Goal: Information Seeking & Learning: Learn about a topic

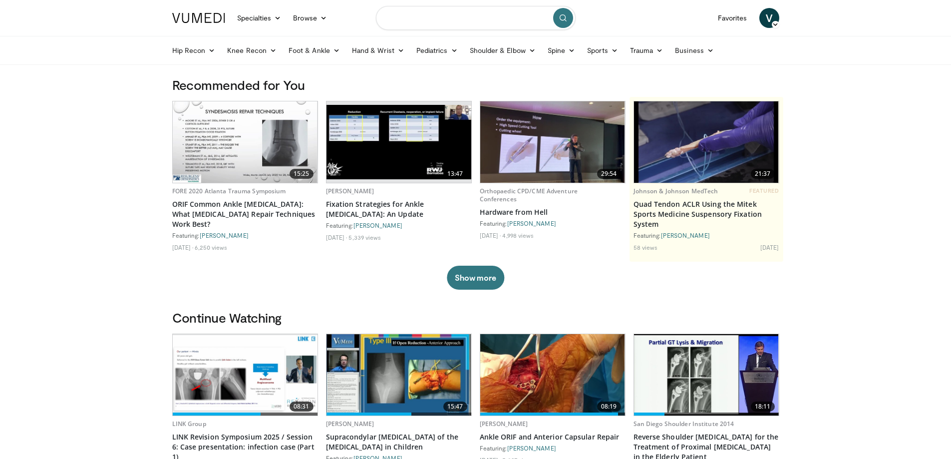
click at [476, 20] on input "Search topics, interventions" at bounding box center [476, 18] width 200 height 24
type input "****"
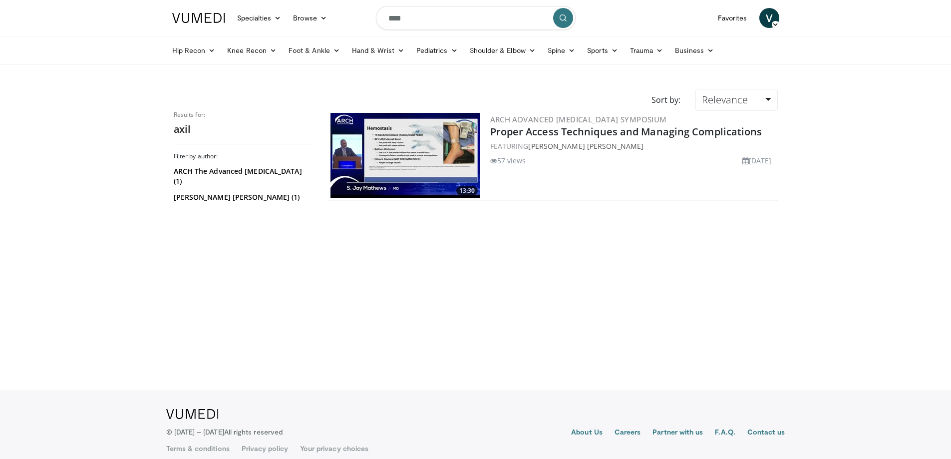
click at [414, 31] on form "****" at bounding box center [476, 18] width 200 height 36
click at [415, 25] on input "****" at bounding box center [476, 18] width 200 height 24
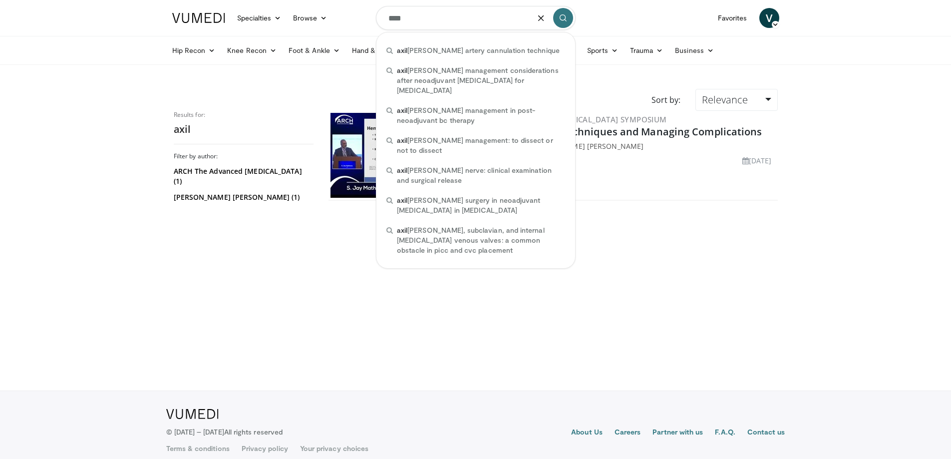
paste input "**********"
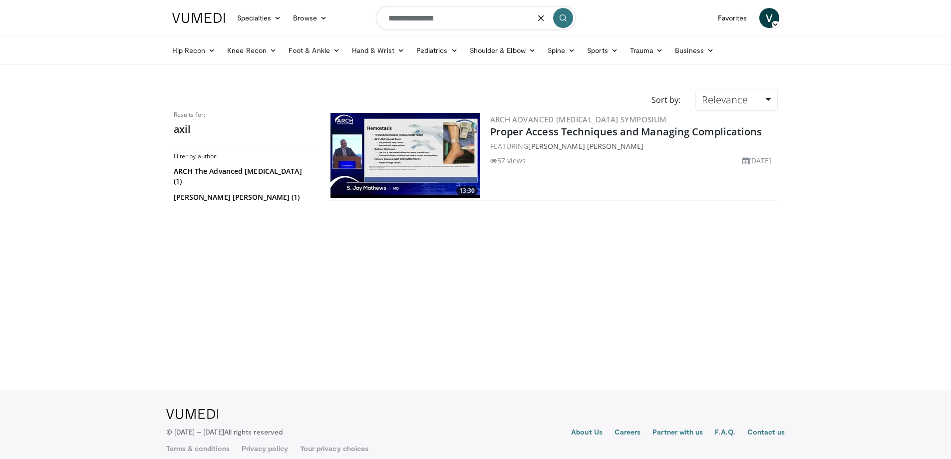
type input "**********"
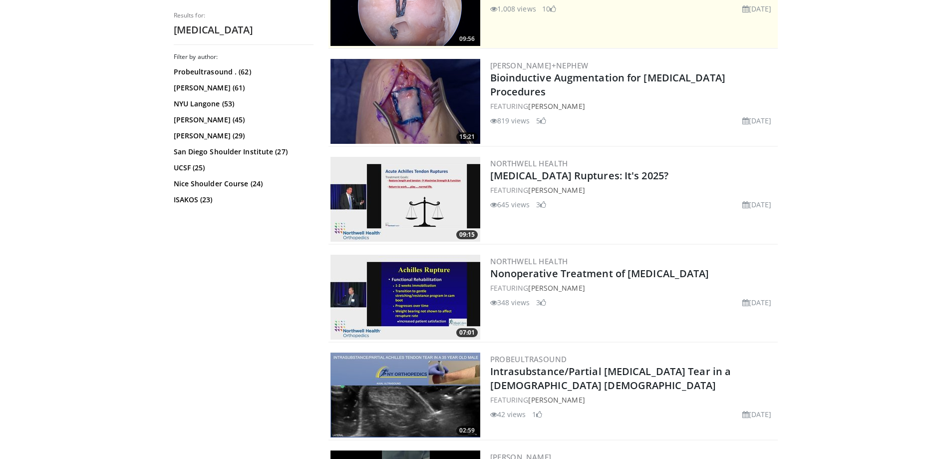
scroll to position [200, 0]
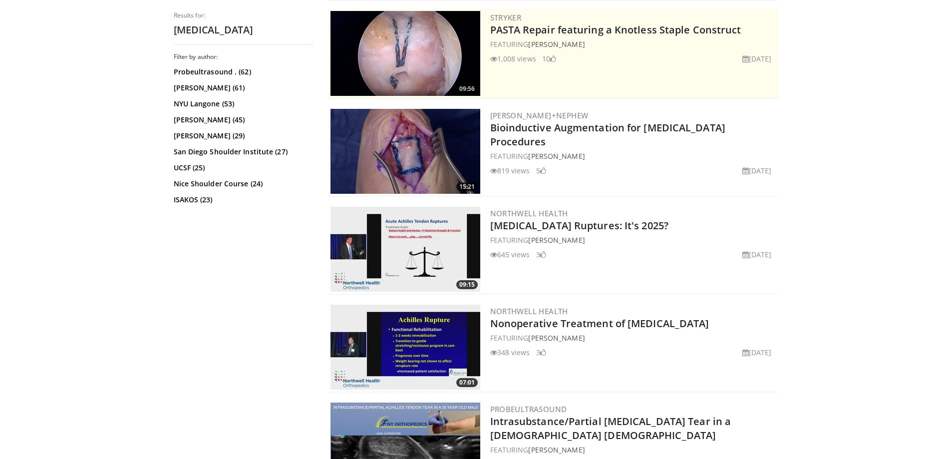
click at [416, 162] on img at bounding box center [406, 151] width 150 height 85
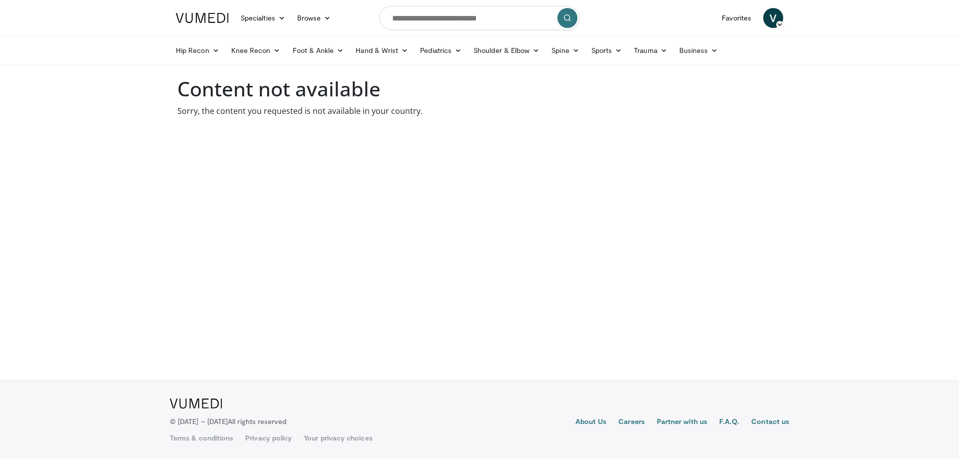
click at [202, 28] on link at bounding box center [202, 18] width 65 height 28
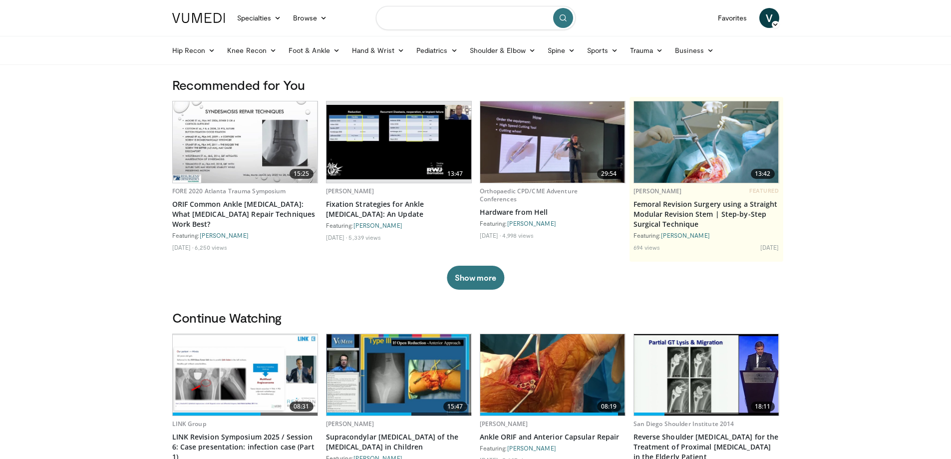
click at [419, 17] on input "Search topics, interventions" at bounding box center [476, 18] width 200 height 24
paste input "**********"
type input "**********"
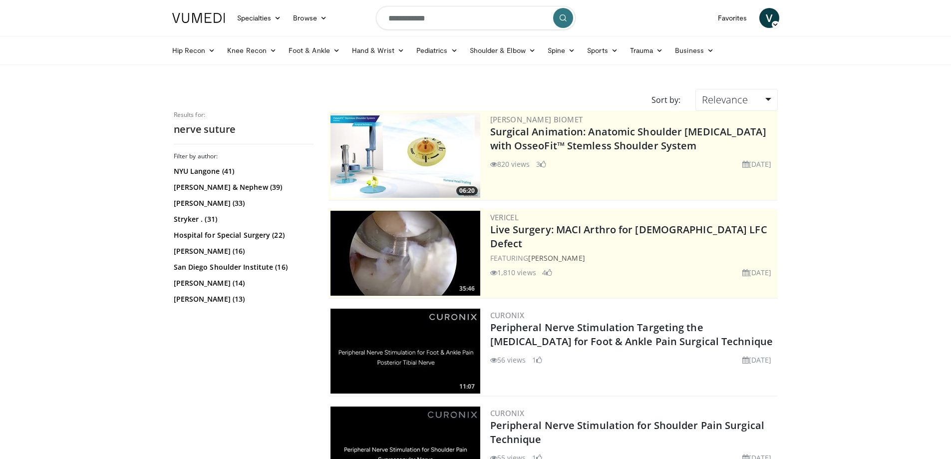
click at [192, 27] on link at bounding box center [198, 18] width 65 height 28
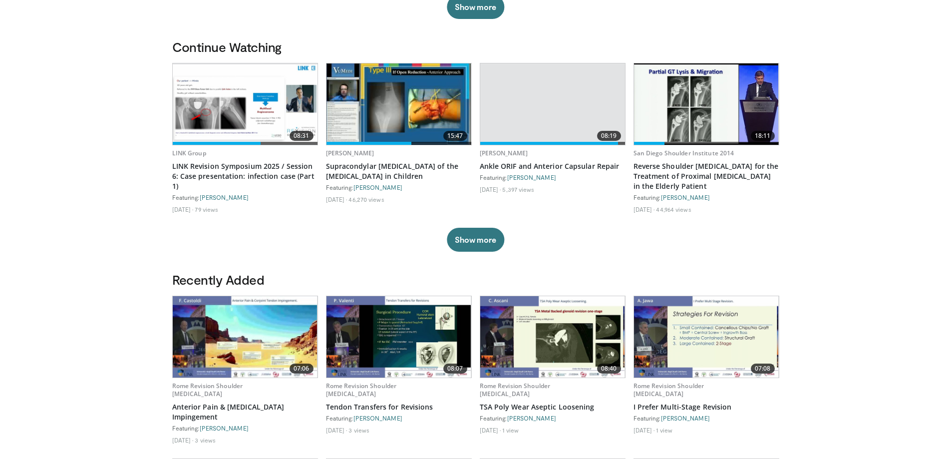
scroll to position [350, 0]
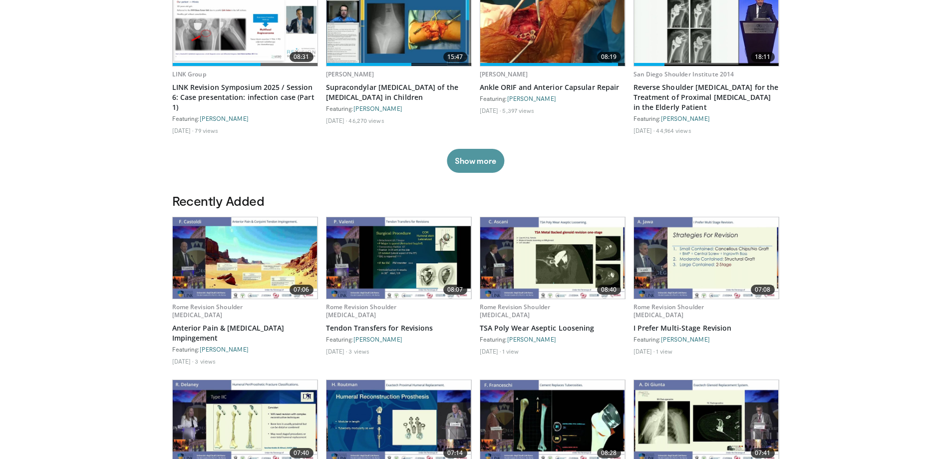
click at [479, 158] on button "Show more" at bounding box center [475, 161] width 57 height 24
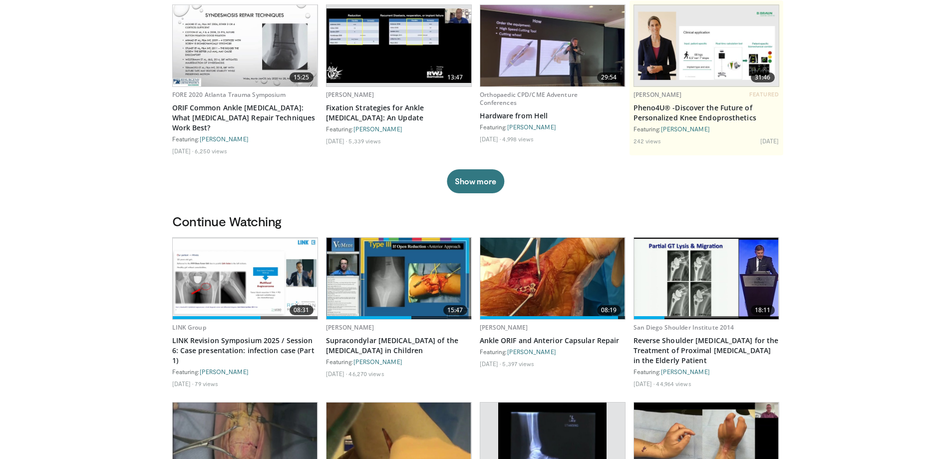
scroll to position [0, 0]
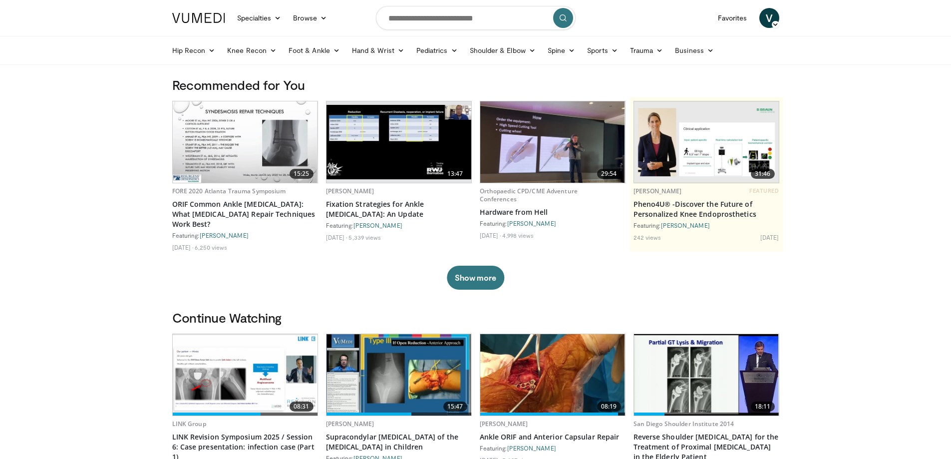
click at [206, 18] on img at bounding box center [198, 18] width 53 height 10
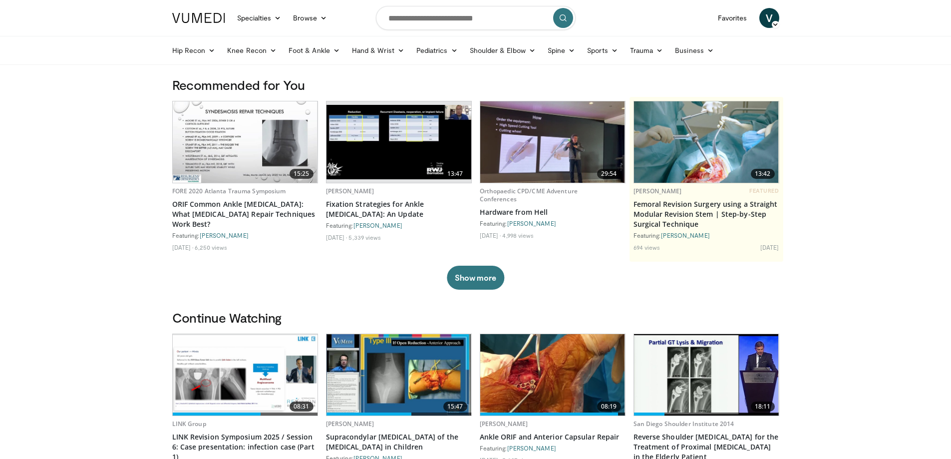
click at [187, 18] on img at bounding box center [198, 18] width 53 height 10
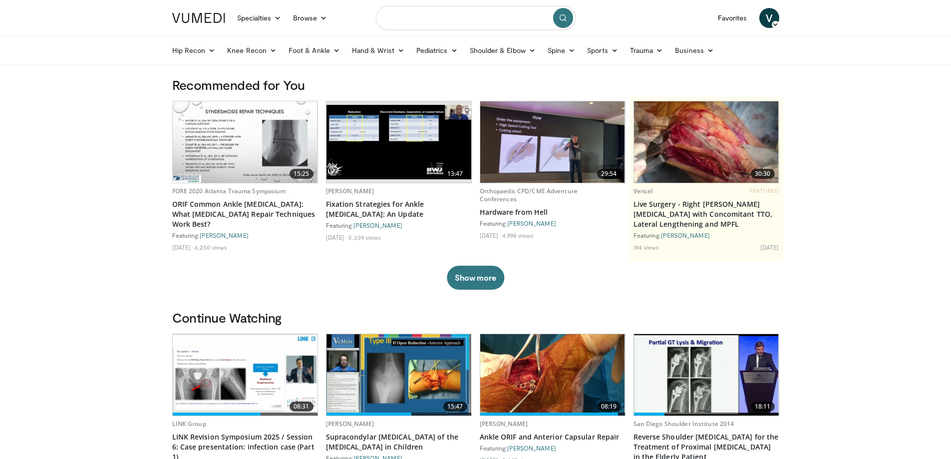
click at [450, 18] on input "Search topics, interventions" at bounding box center [476, 18] width 200 height 24
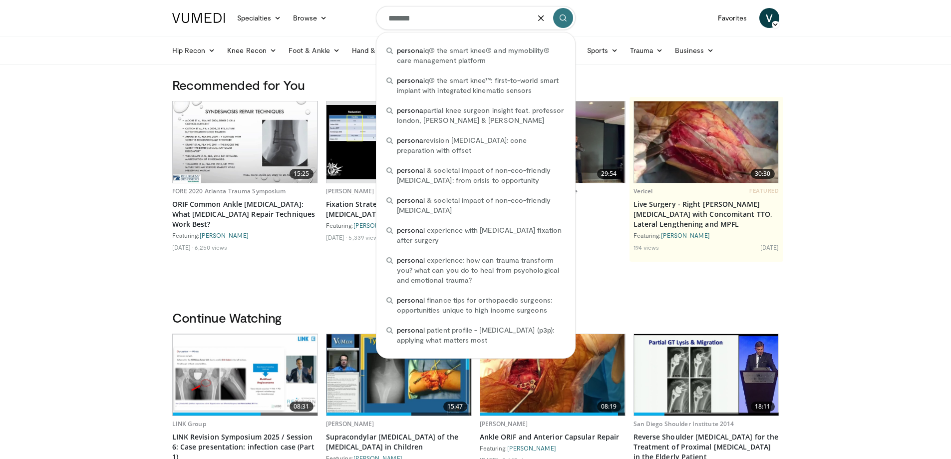
type input "*******"
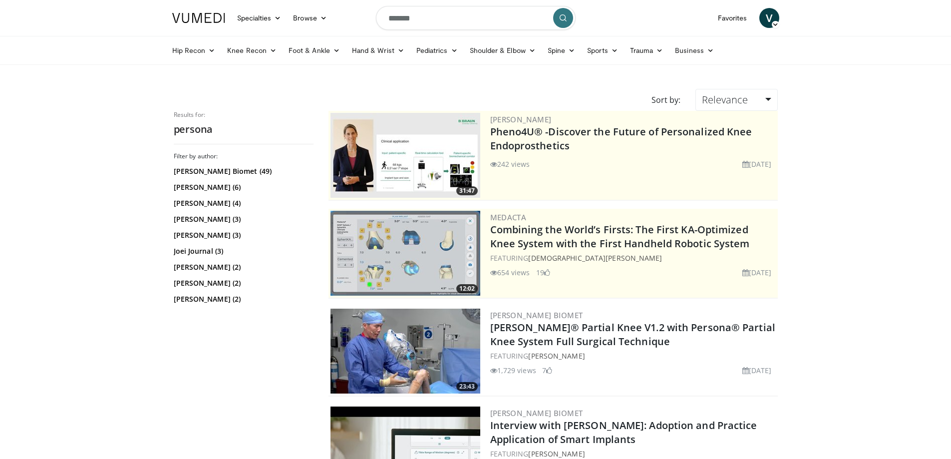
click at [430, 15] on input "*******" at bounding box center [476, 18] width 200 height 24
type input "**********"
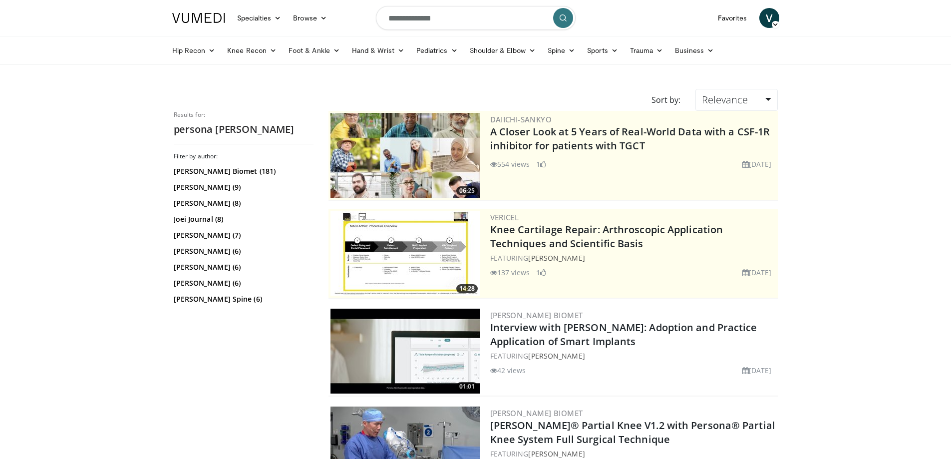
click at [183, 20] on img at bounding box center [198, 18] width 53 height 10
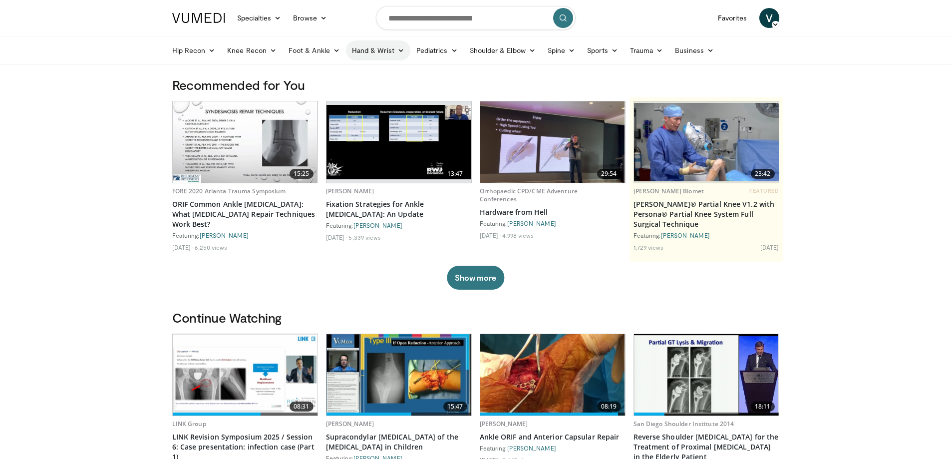
click at [358, 52] on link "Hand & Wrist" at bounding box center [378, 50] width 64 height 20
click at [365, 68] on link "Hand" at bounding box center [406, 74] width 119 height 16
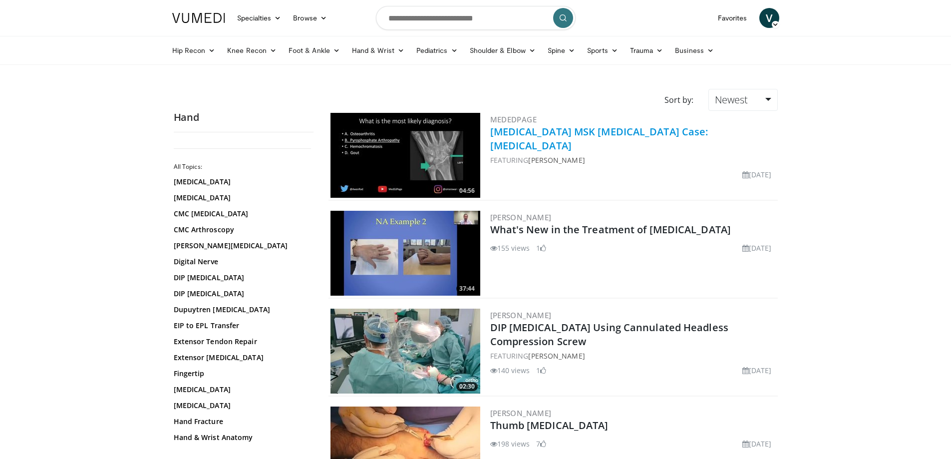
click at [620, 131] on link "[MEDICAL_DATA] MSK [MEDICAL_DATA] Case: [MEDICAL_DATA]" at bounding box center [599, 138] width 218 height 27
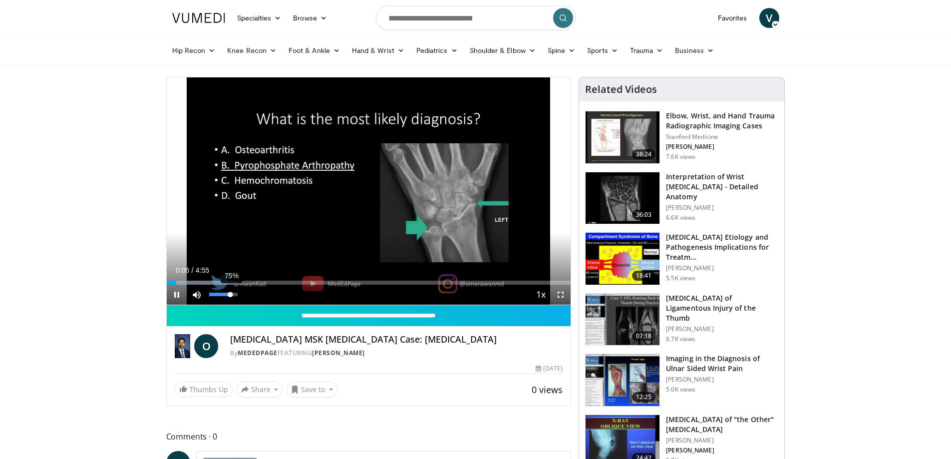
drag, startPoint x: 224, startPoint y: 291, endPoint x: 231, endPoint y: 292, distance: 6.6
click at [231, 293] on div "Volume Level" at bounding box center [219, 294] width 21 height 3
drag, startPoint x: 231, startPoint y: 292, endPoint x: 236, endPoint y: 294, distance: 5.8
click at [236, 294] on video-js "**********" at bounding box center [369, 191] width 404 height 228
click at [556, 297] on span "Video Player" at bounding box center [561, 295] width 20 height 20
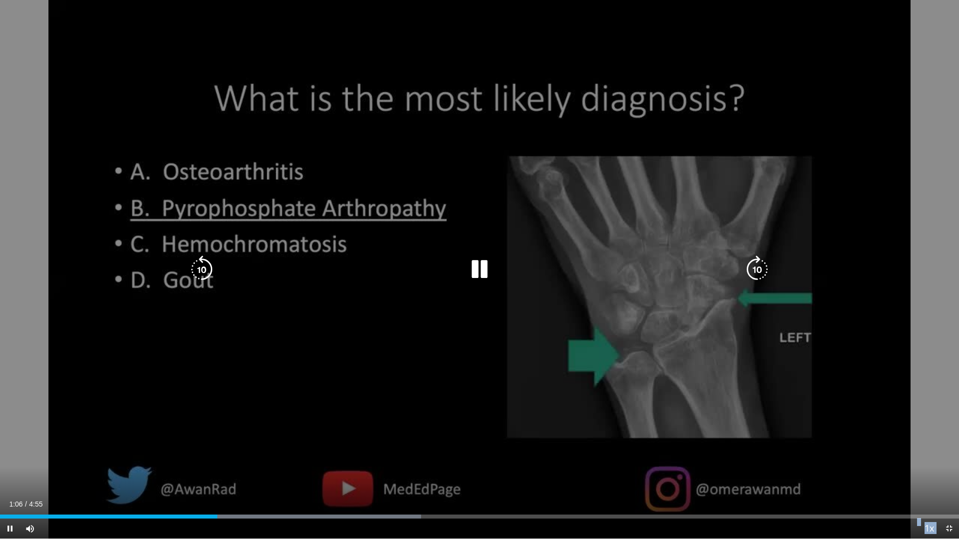
click at [465, 257] on div "10 seconds Tap to unmute" at bounding box center [479, 269] width 959 height 539
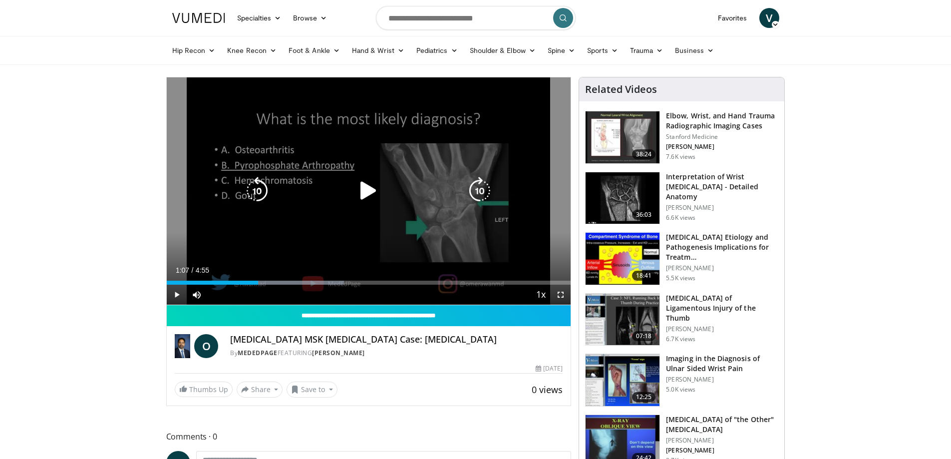
click at [376, 202] on icon "Video Player" at bounding box center [369, 191] width 28 height 28
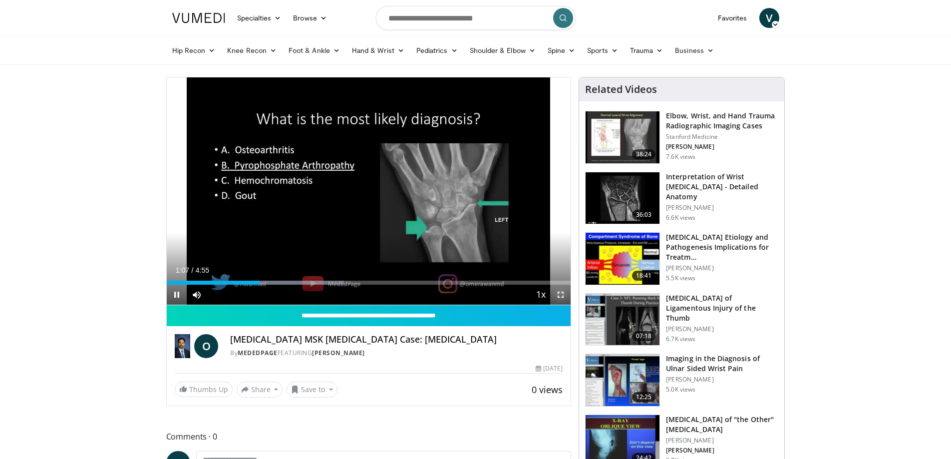
click at [566, 292] on span "Video Player" at bounding box center [561, 295] width 20 height 20
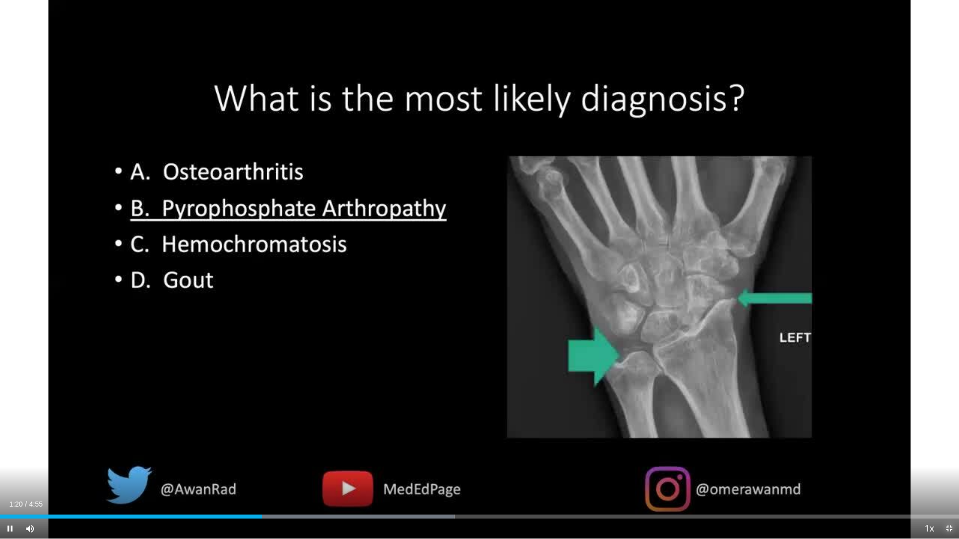
click at [947, 458] on span "Video Player" at bounding box center [949, 529] width 20 height 20
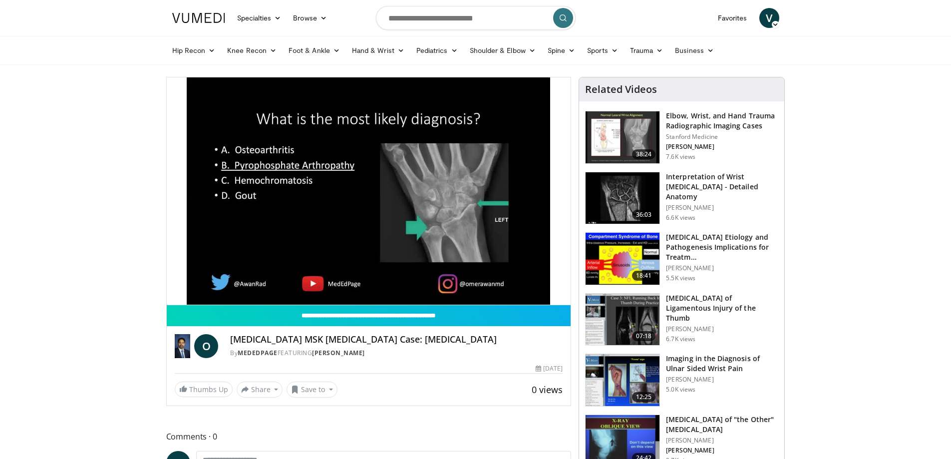
click at [638, 188] on img at bounding box center [623, 198] width 74 height 52
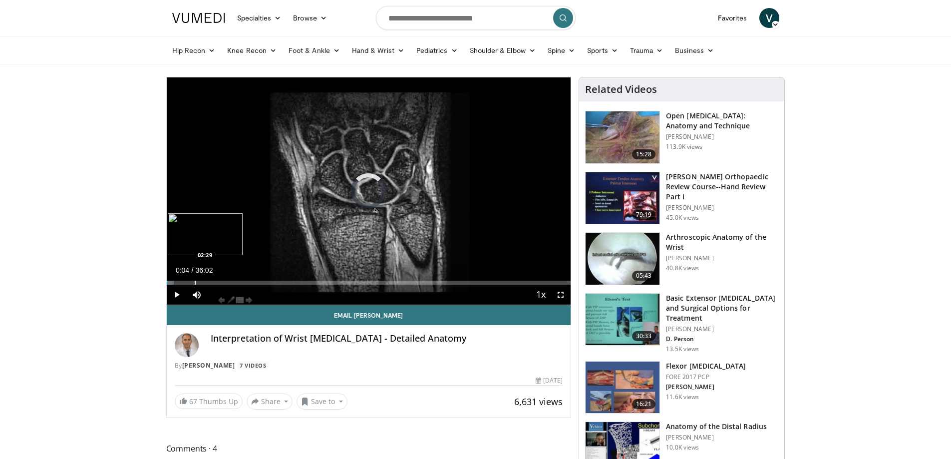
click at [195, 281] on div "Progress Bar" at bounding box center [195, 283] width 1 height 4
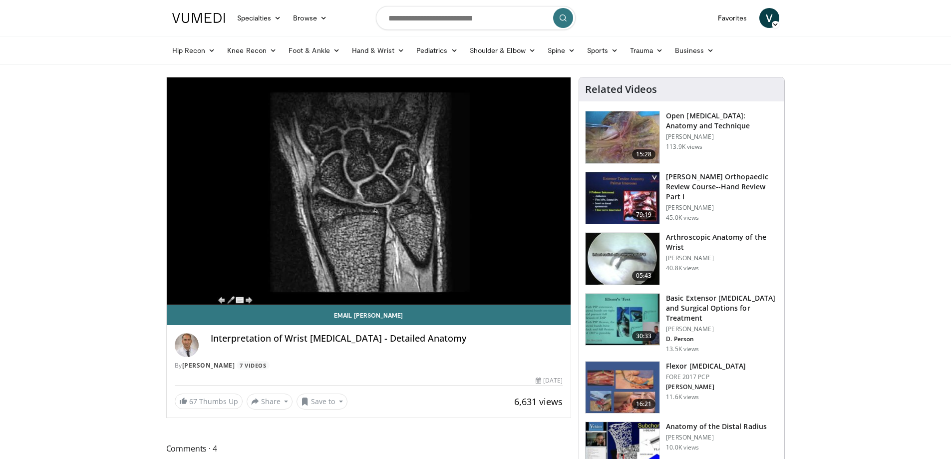
click at [211, 23] on link at bounding box center [198, 18] width 65 height 28
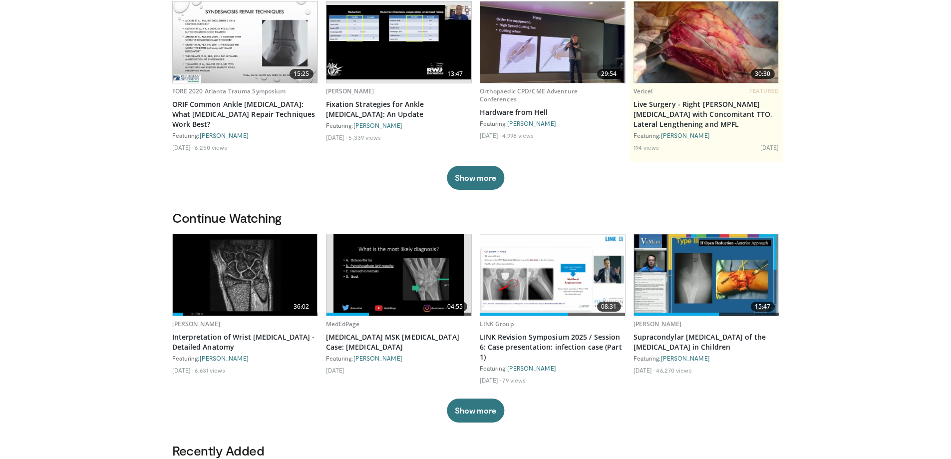
scroll to position [150, 0]
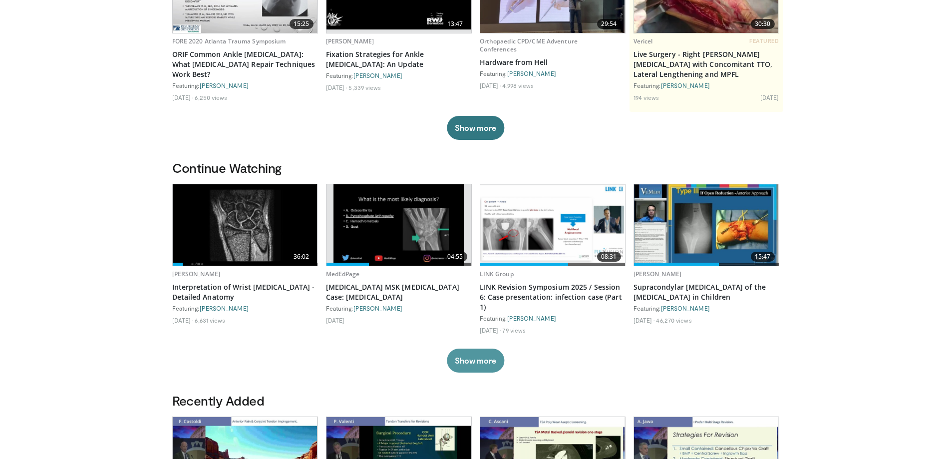
click at [494, 357] on button "Show more" at bounding box center [475, 361] width 57 height 24
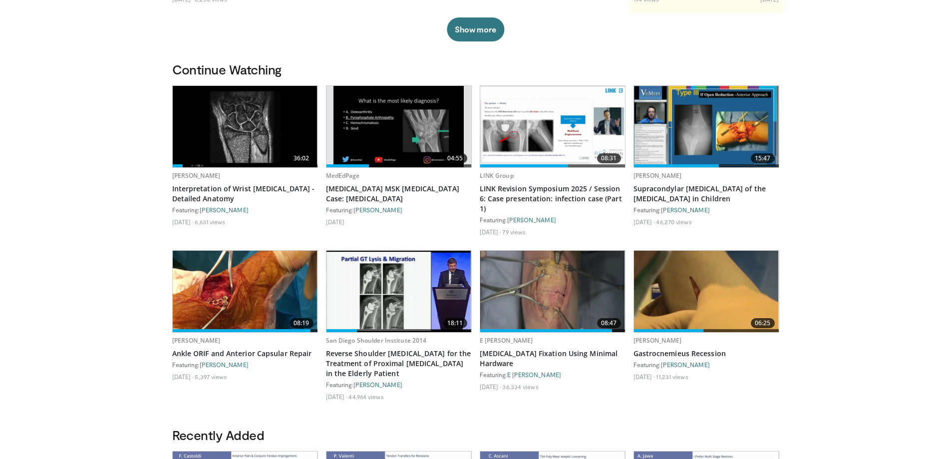
scroll to position [250, 0]
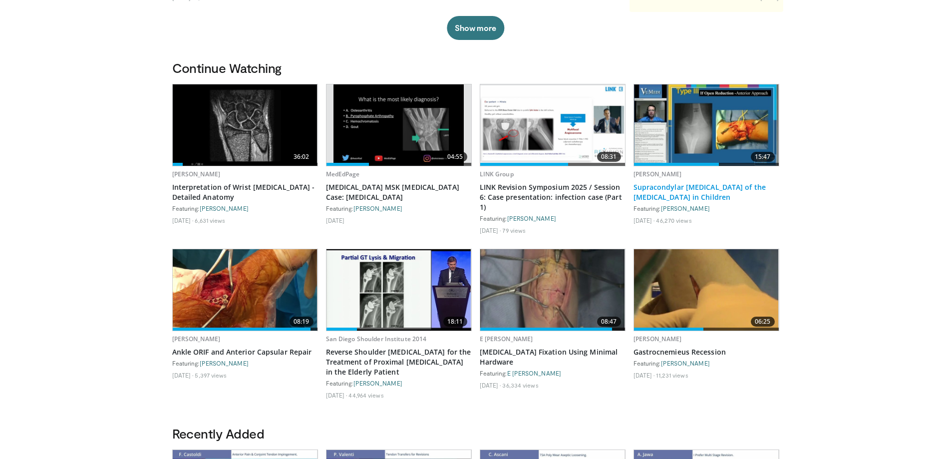
click at [752, 186] on link "Supracondylar Fractures of the Humerus in Children" at bounding box center [707, 192] width 146 height 20
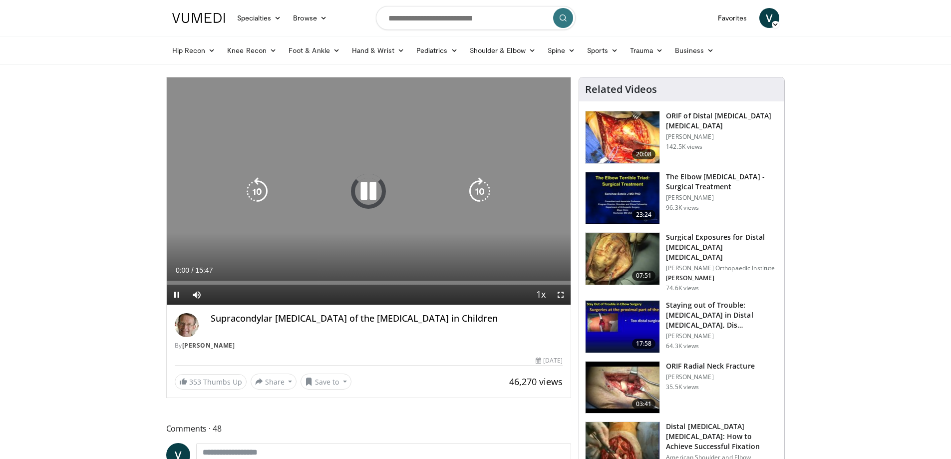
click at [352, 252] on div "10 seconds Tap to unmute" at bounding box center [369, 190] width 404 height 227
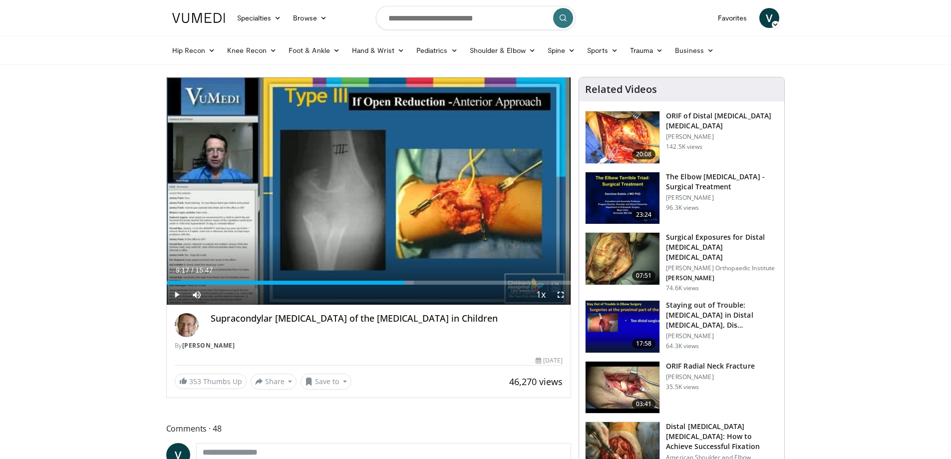
click at [220, 18] on img at bounding box center [198, 18] width 53 height 10
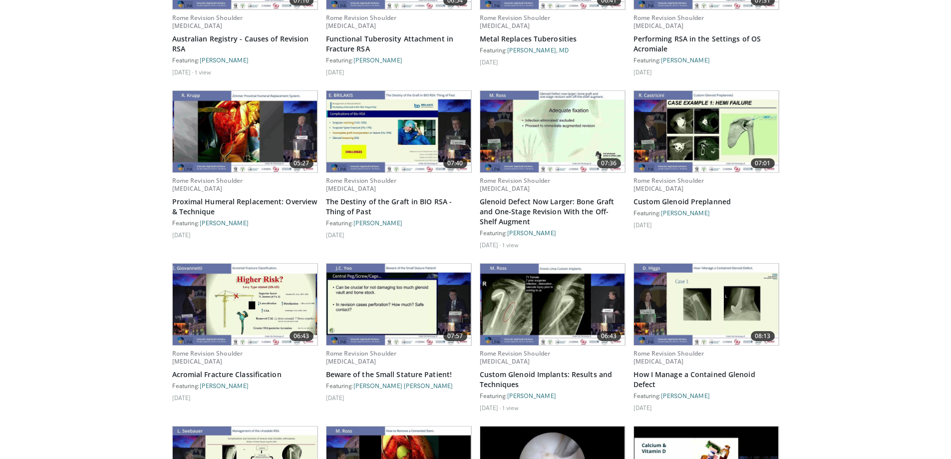
scroll to position [2247, 0]
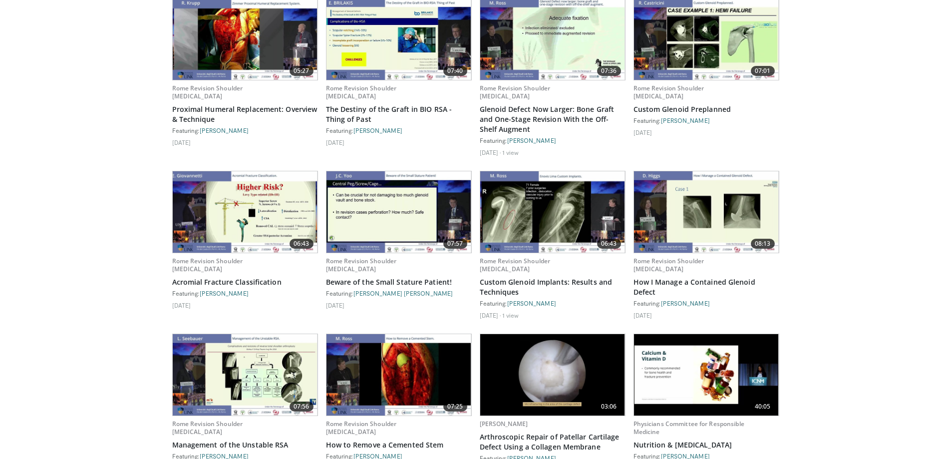
click at [404, 334] on img at bounding box center [399, 374] width 145 height 81
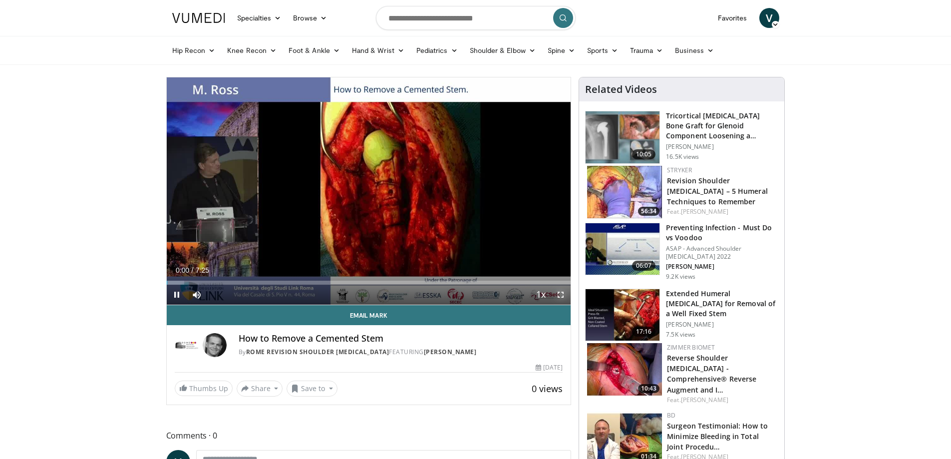
drag, startPoint x: 557, startPoint y: 297, endPoint x: 557, endPoint y: 358, distance: 60.4
click at [557, 297] on span "Video Player" at bounding box center [561, 295] width 20 height 20
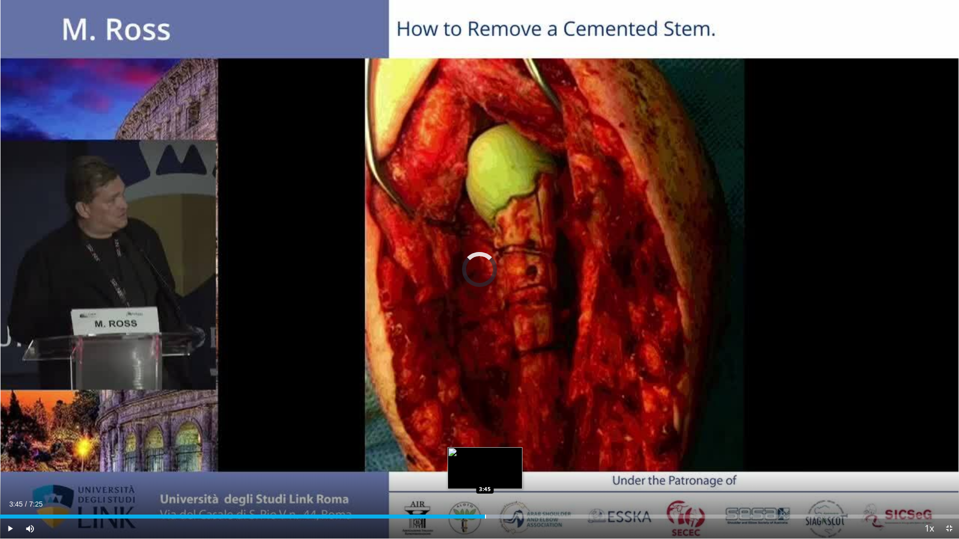
click at [485, 458] on div "Loaded : 53.48% 2:53 3:45" at bounding box center [479, 513] width 959 height 9
click at [951, 458] on span "Video Player" at bounding box center [949, 529] width 20 height 20
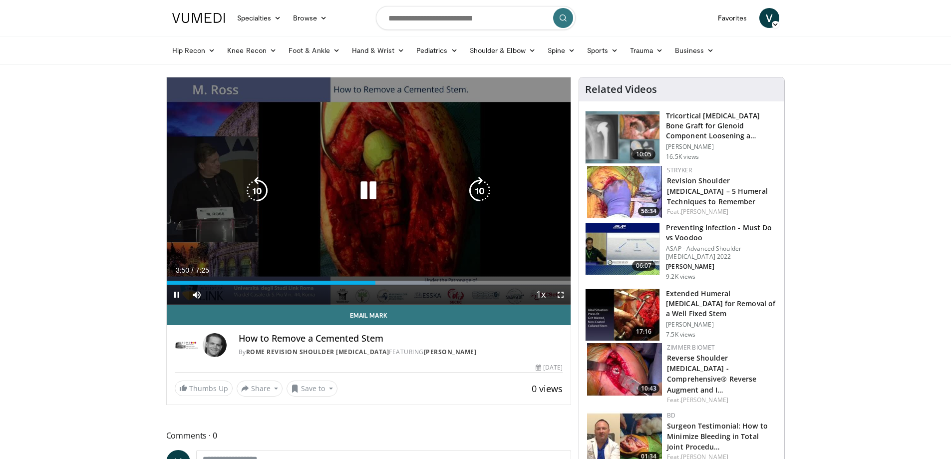
click at [348, 198] on div "Video Player" at bounding box center [368, 191] width 243 height 20
click at [358, 194] on icon "Video Player" at bounding box center [369, 191] width 28 height 28
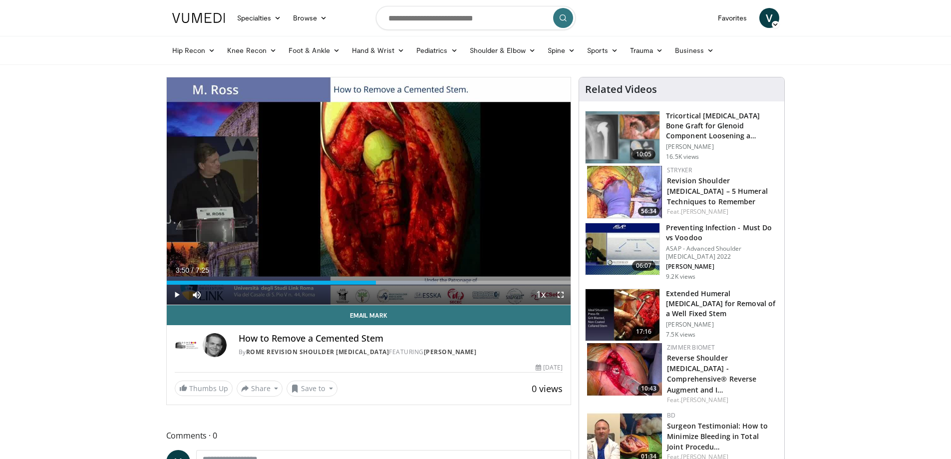
click at [187, 19] on img at bounding box center [198, 18] width 53 height 10
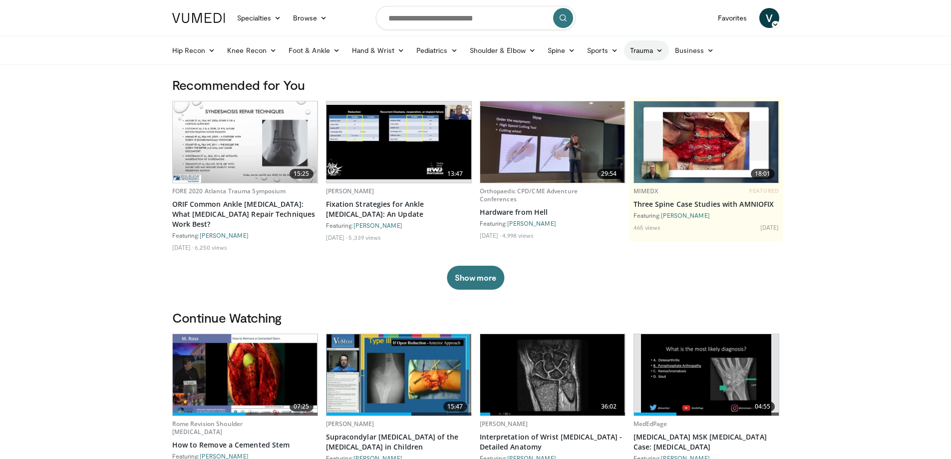
click at [664, 52] on link "Trauma" at bounding box center [646, 50] width 45 height 20
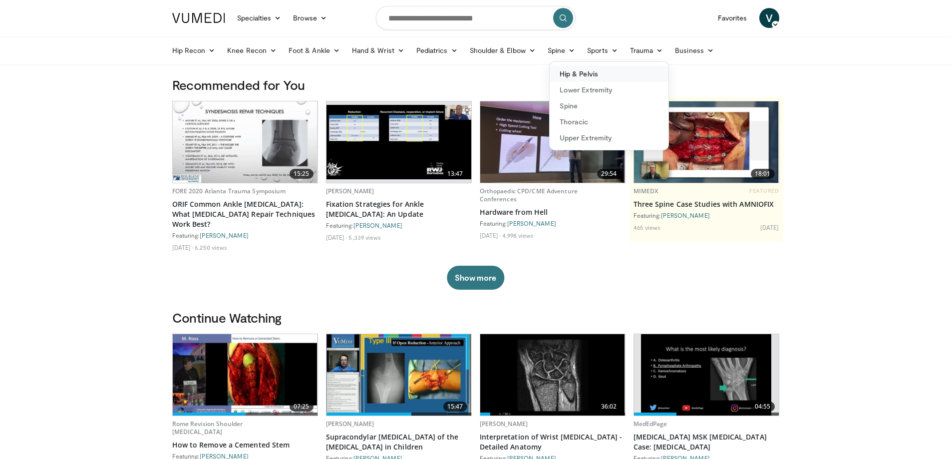
click at [604, 71] on link "Hip & Pelvis" at bounding box center [609, 74] width 119 height 16
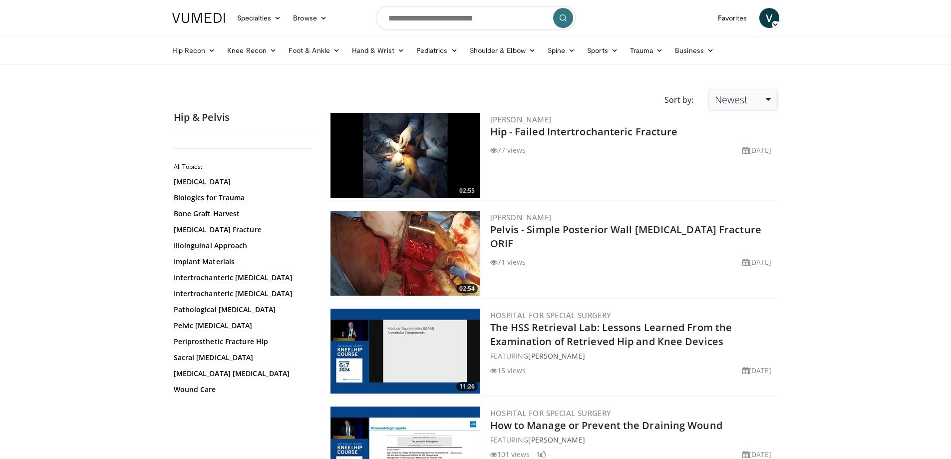
click at [736, 97] on span "Newest" at bounding box center [731, 99] width 33 height 13
click at [734, 167] on link "Views" at bounding box center [748, 172] width 79 height 16
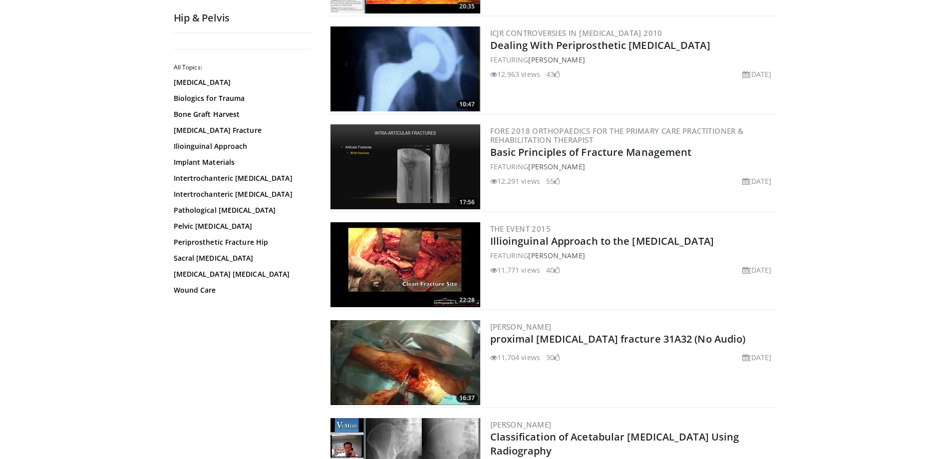
scroll to position [2047, 0]
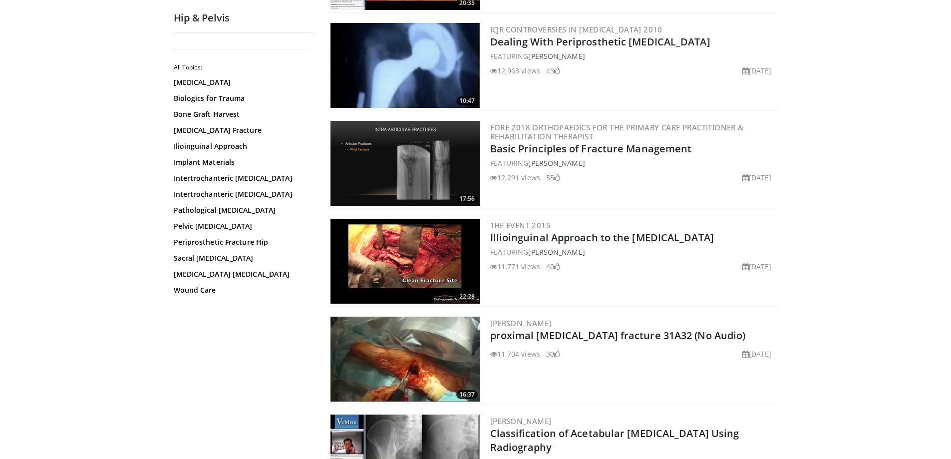
click at [451, 157] on img at bounding box center [406, 163] width 150 height 85
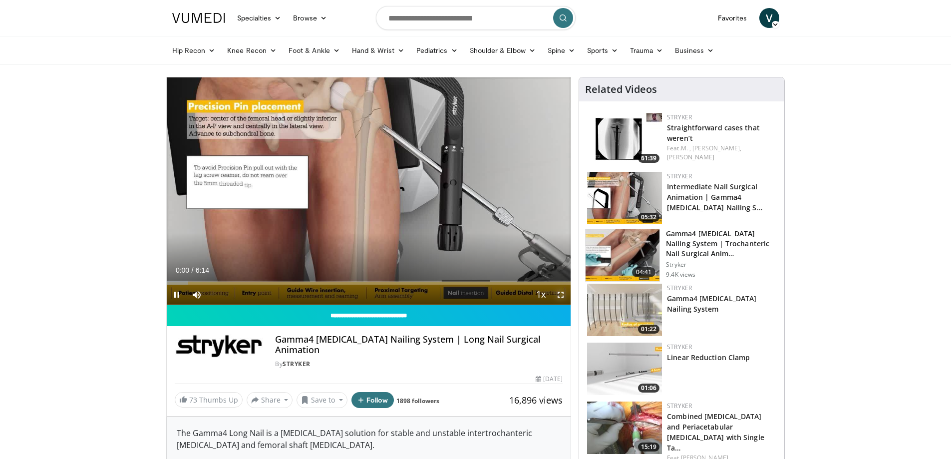
click at [559, 291] on span "Video Player" at bounding box center [561, 295] width 20 height 20
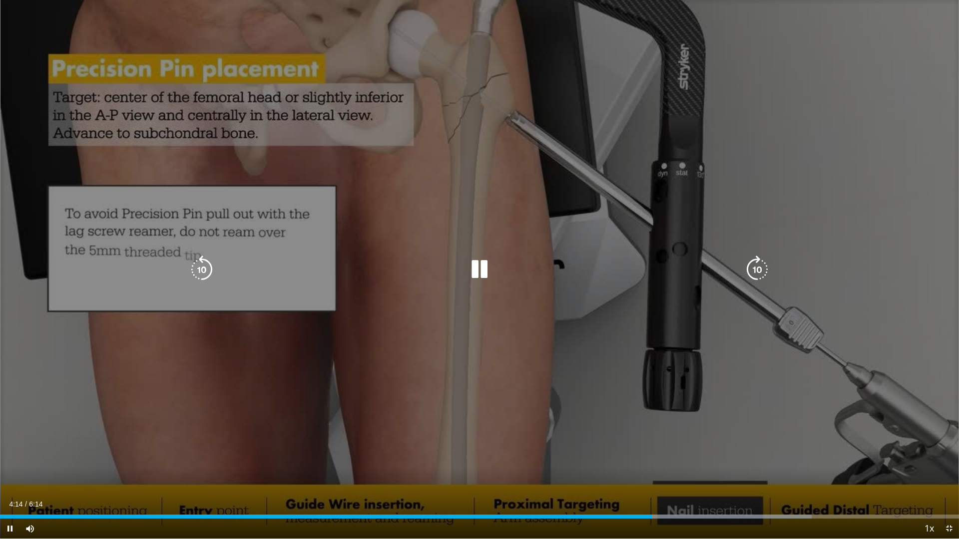
click at [483, 265] on icon "Video Player" at bounding box center [479, 270] width 28 height 28
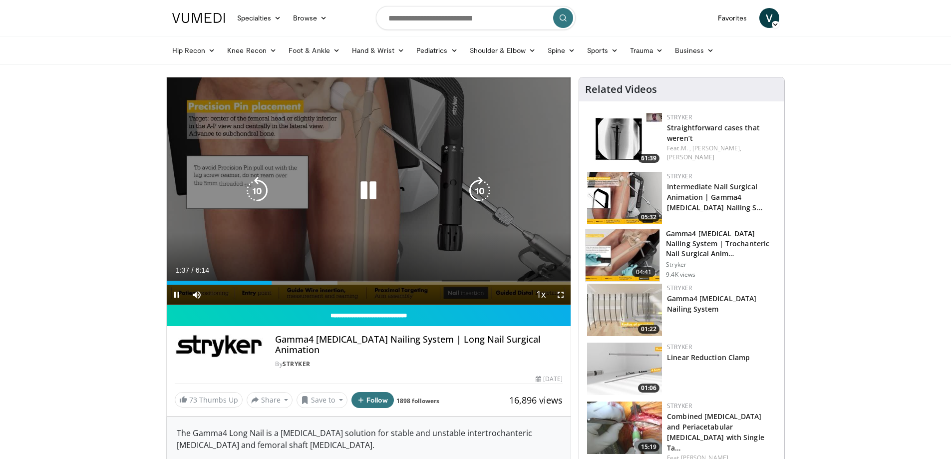
click at [365, 191] on icon "Video Player" at bounding box center [369, 191] width 28 height 28
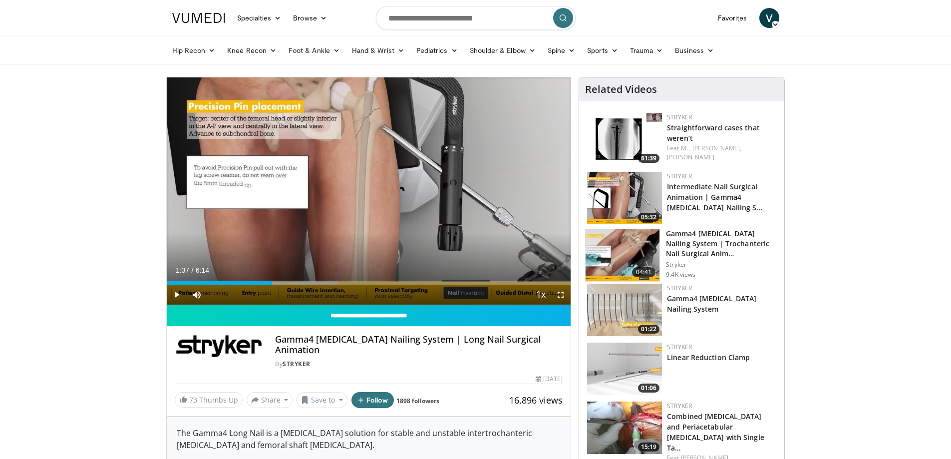
click at [187, 21] on img at bounding box center [198, 18] width 53 height 10
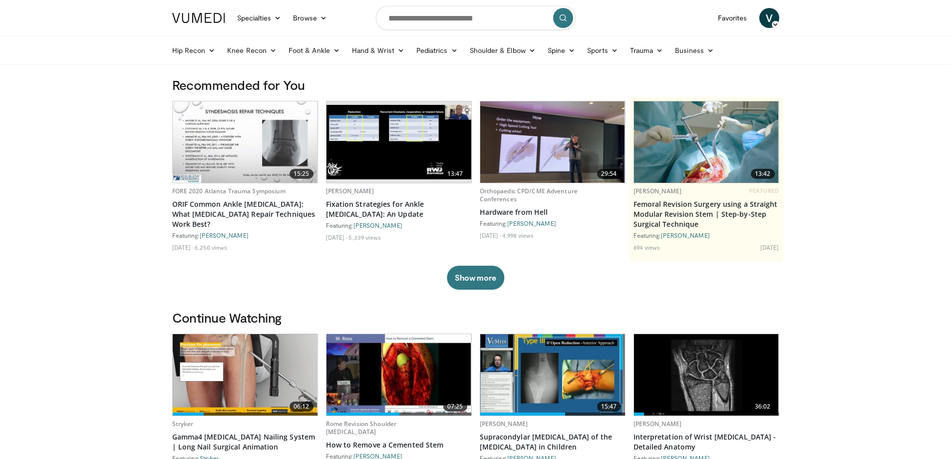
click at [202, 19] on img at bounding box center [198, 18] width 53 height 10
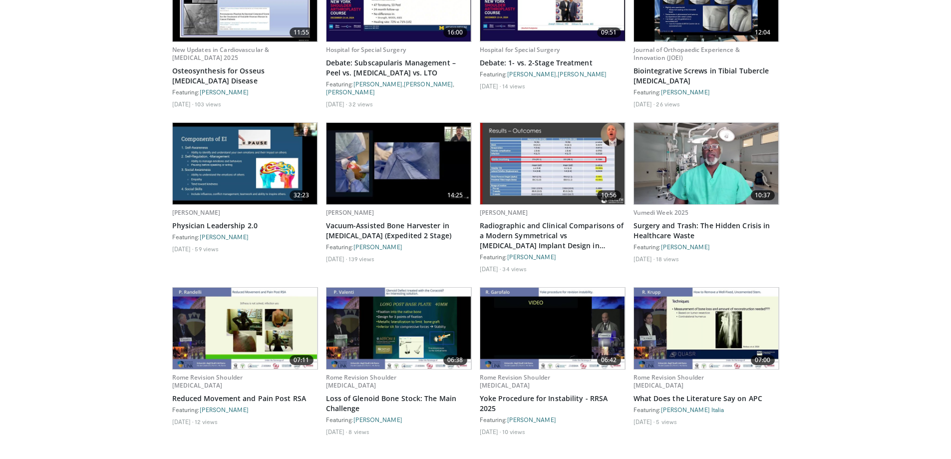
scroll to position [3597, 0]
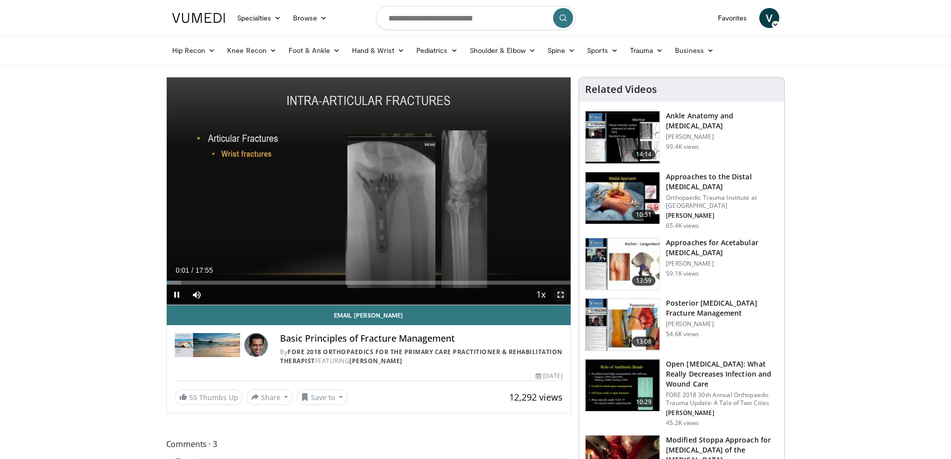
click at [555, 293] on span "Video Player" at bounding box center [561, 295] width 20 height 20
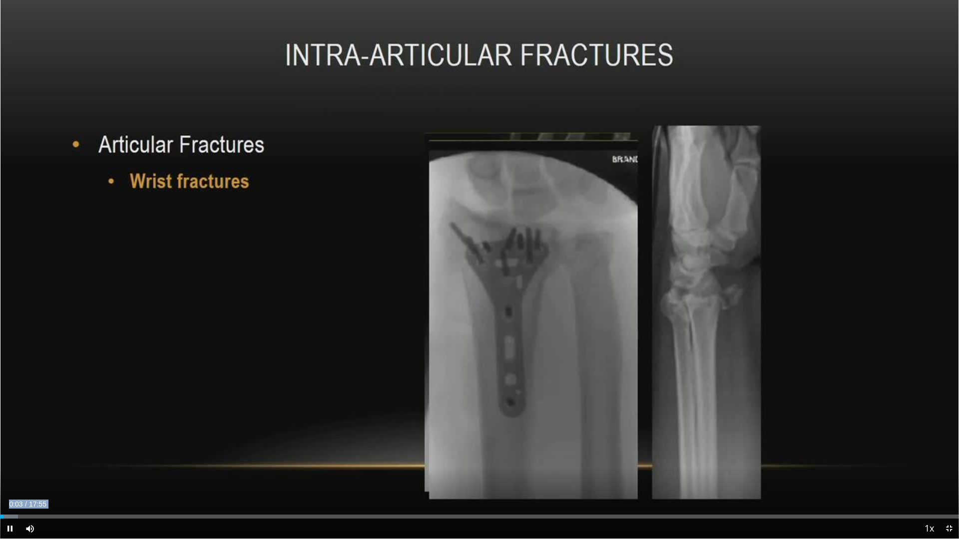
drag, startPoint x: 84, startPoint y: 530, endPoint x: 133, endPoint y: 539, distance: 50.2
click at [133, 458] on video-js "**********" at bounding box center [479, 269] width 959 height 539
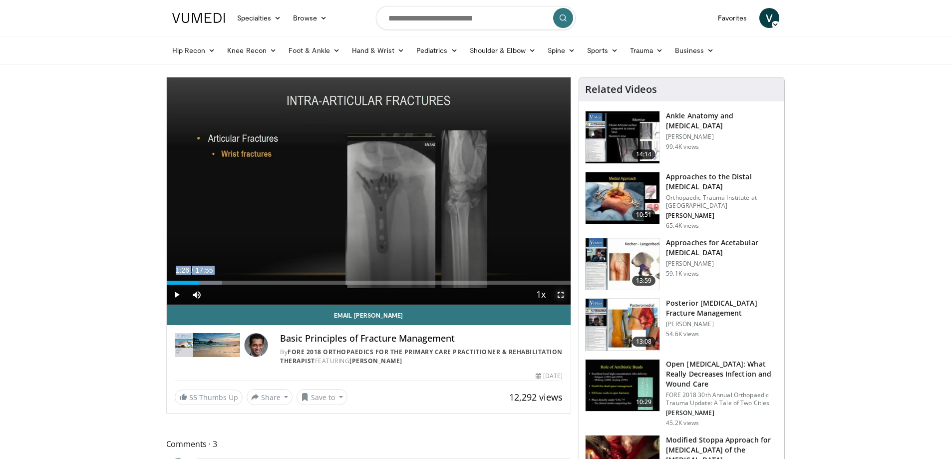
click at [560, 295] on span "Video Player" at bounding box center [561, 295] width 20 height 20
